Goal: Task Accomplishment & Management: Manage account settings

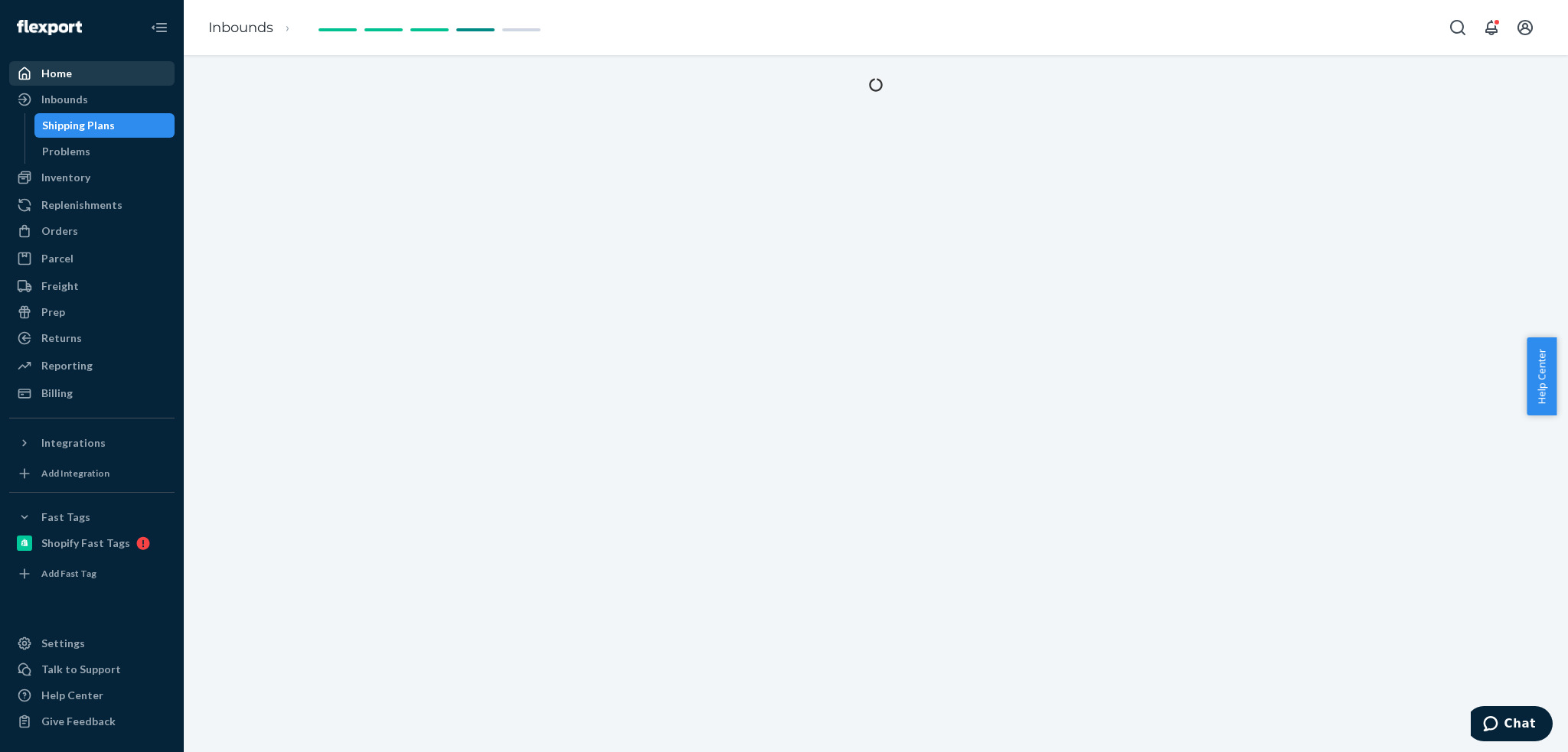
click at [53, 73] on div "Home" at bounding box center [56, 73] width 31 height 15
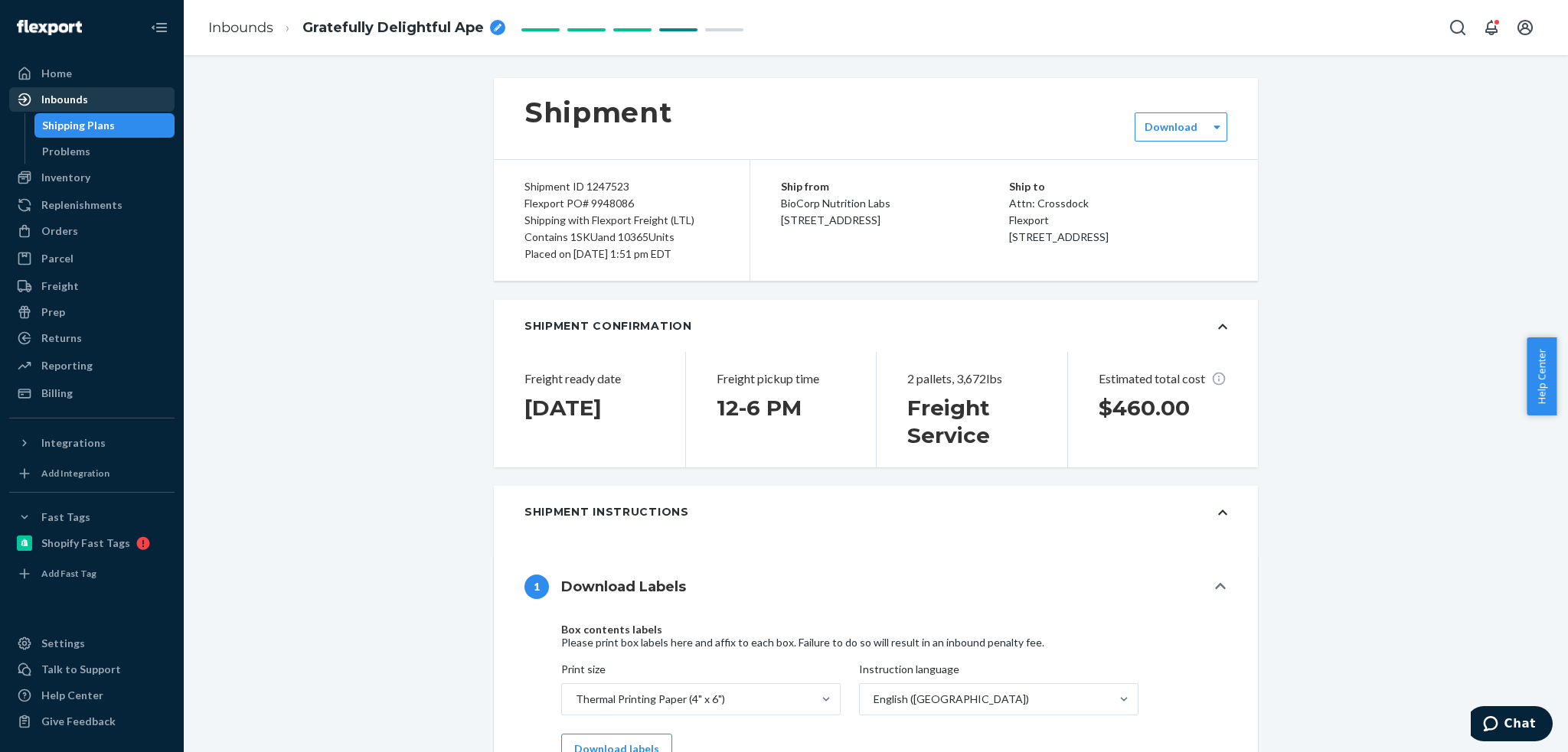
click at [85, 107] on div "Inbounds" at bounding box center [64, 100] width 46 height 15
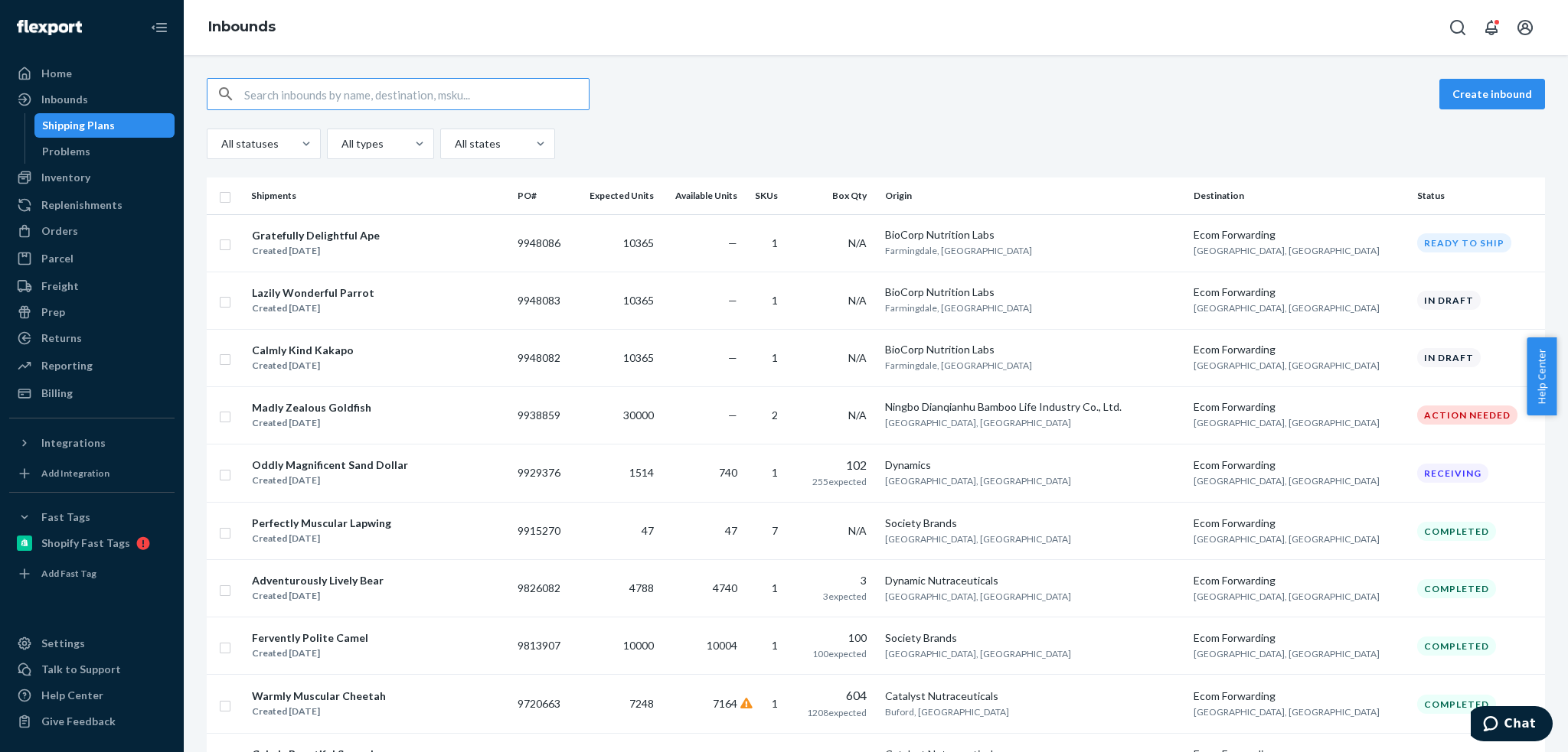
click at [226, 302] on div "Create inbound All statuses All types All states Shipments PO# Expected Units A…" at bounding box center [876, 403] width 1384 height 697
click at [229, 305] on input "checkbox" at bounding box center [225, 300] width 12 height 16
checkbox input "true"
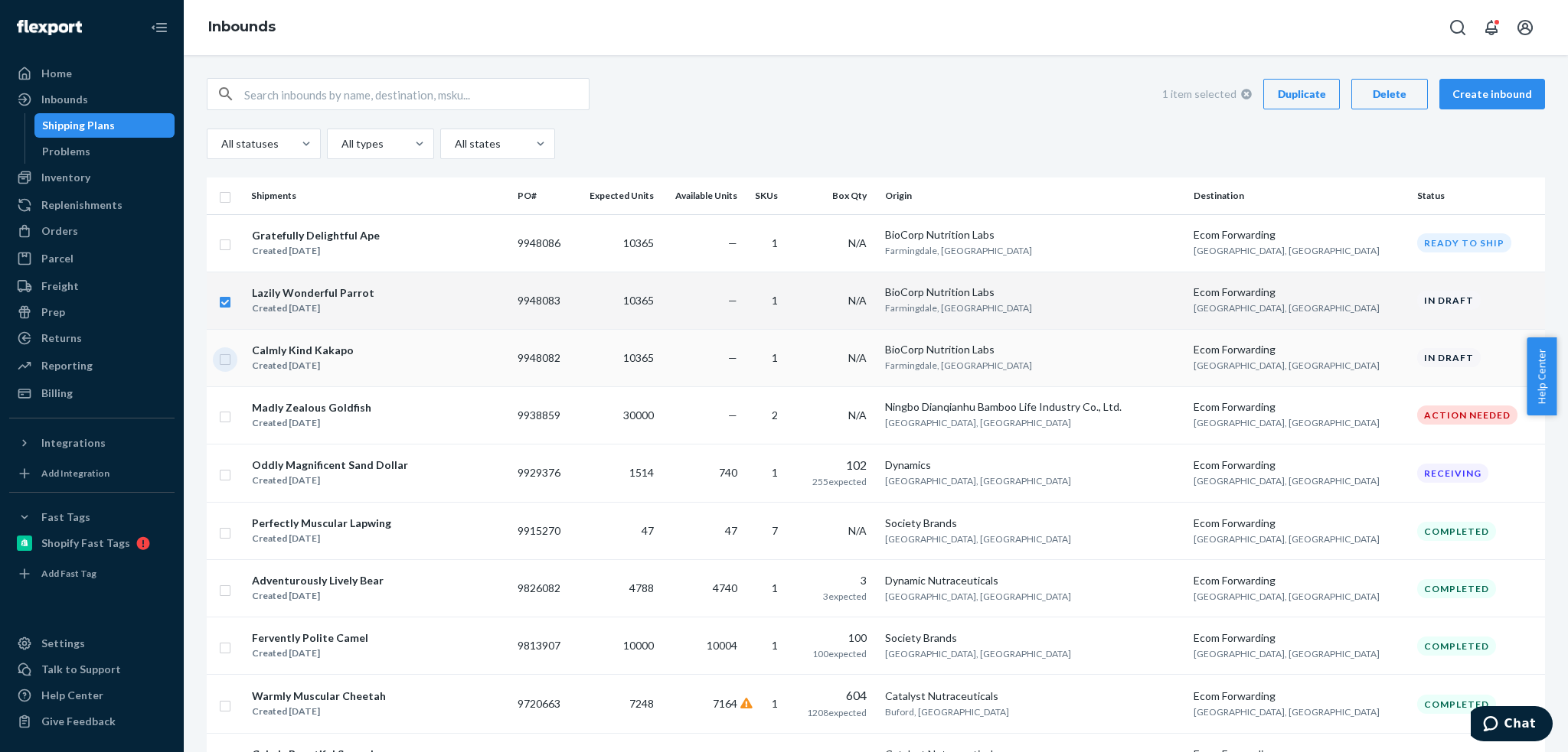
click at [223, 360] on input "checkbox" at bounding box center [225, 358] width 12 height 16
checkbox input "true"
click at [1383, 100] on div "Delete" at bounding box center [1389, 94] width 50 height 15
checkbox input "false"
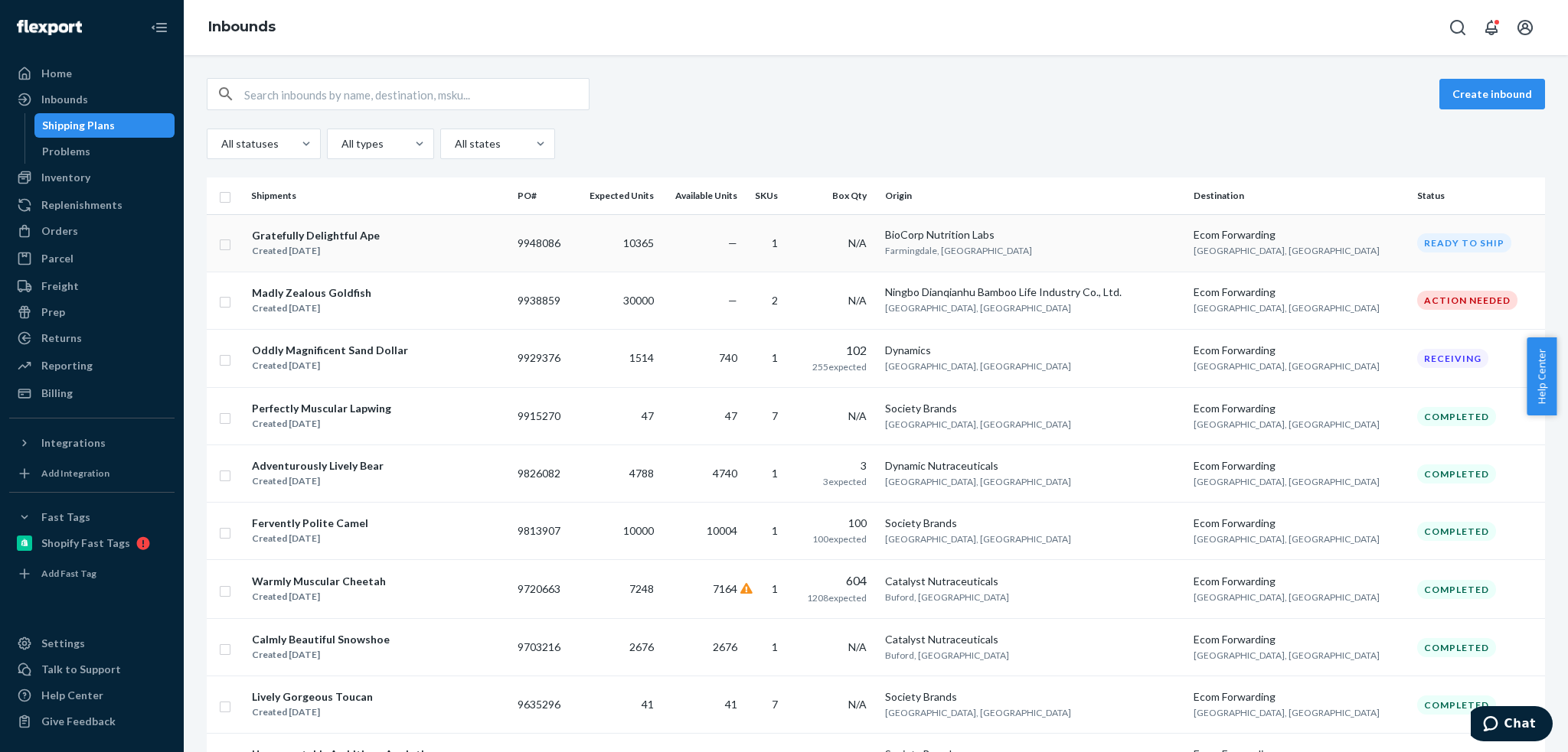
click at [308, 238] on div "Gratefully Delightful Ape" at bounding box center [315, 236] width 128 height 15
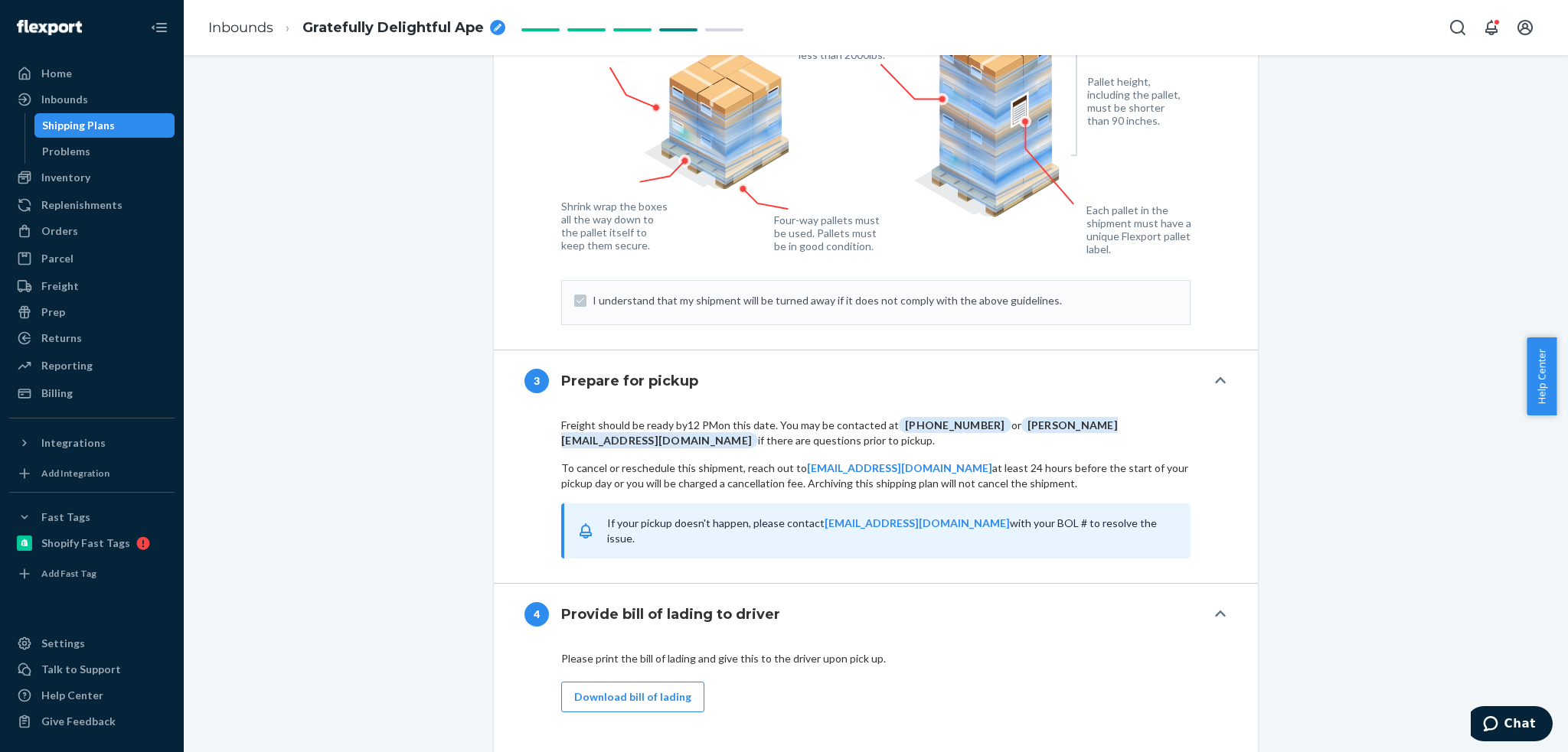
scroll to position [1531, 0]
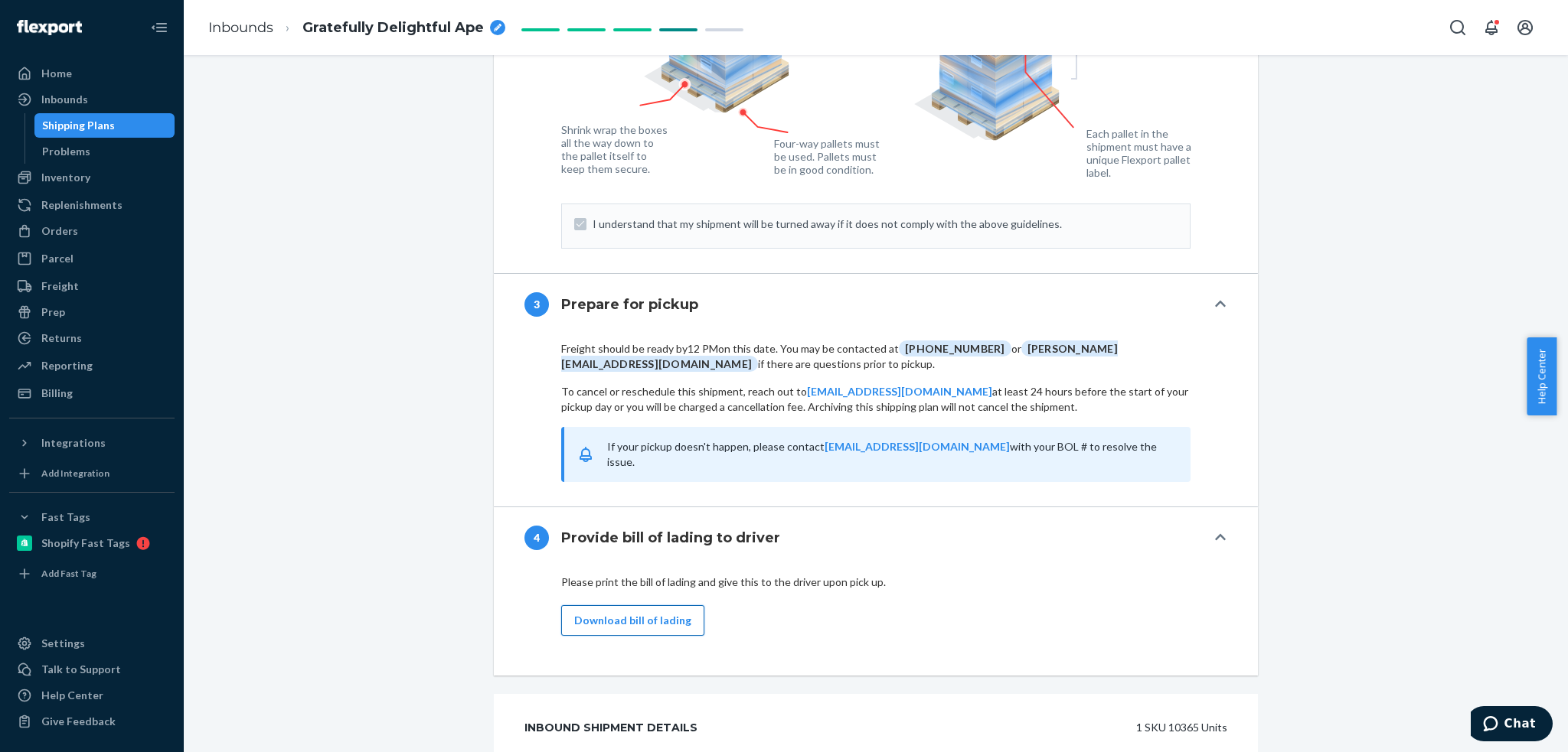
click at [633, 605] on button "Download bill of lading" at bounding box center [632, 621] width 143 height 31
